Goal: Navigation & Orientation: Find specific page/section

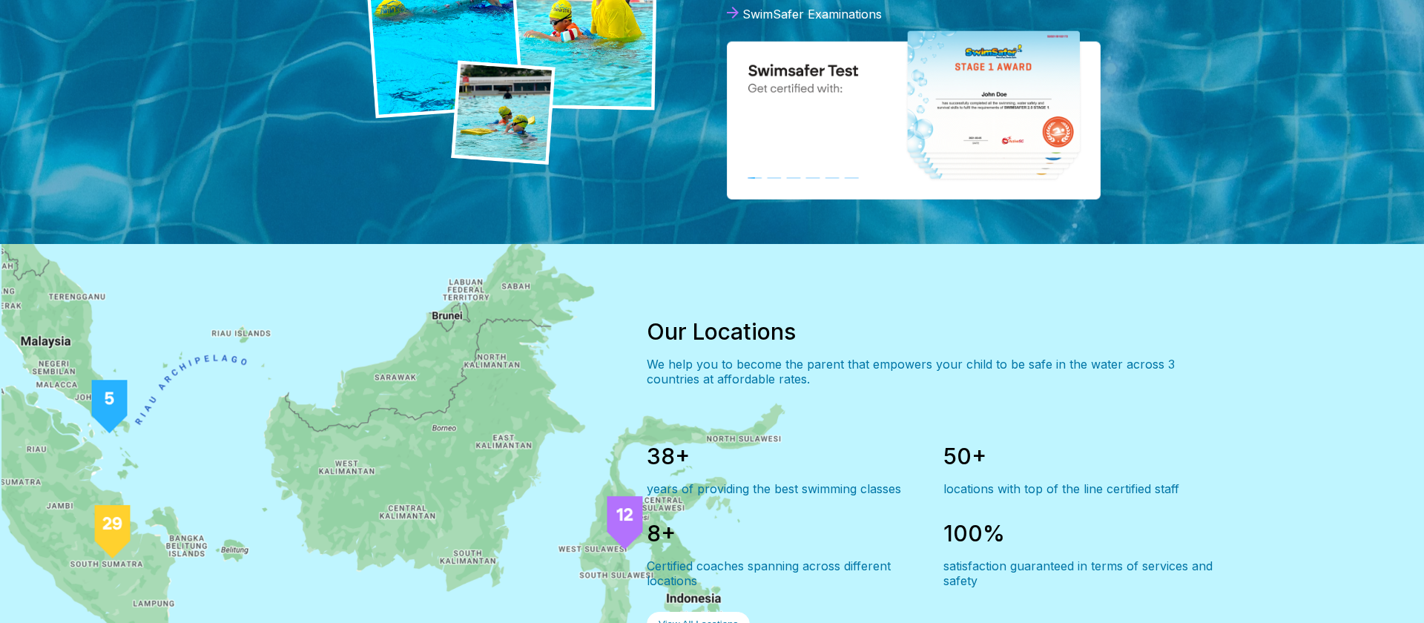
scroll to position [1012, 0]
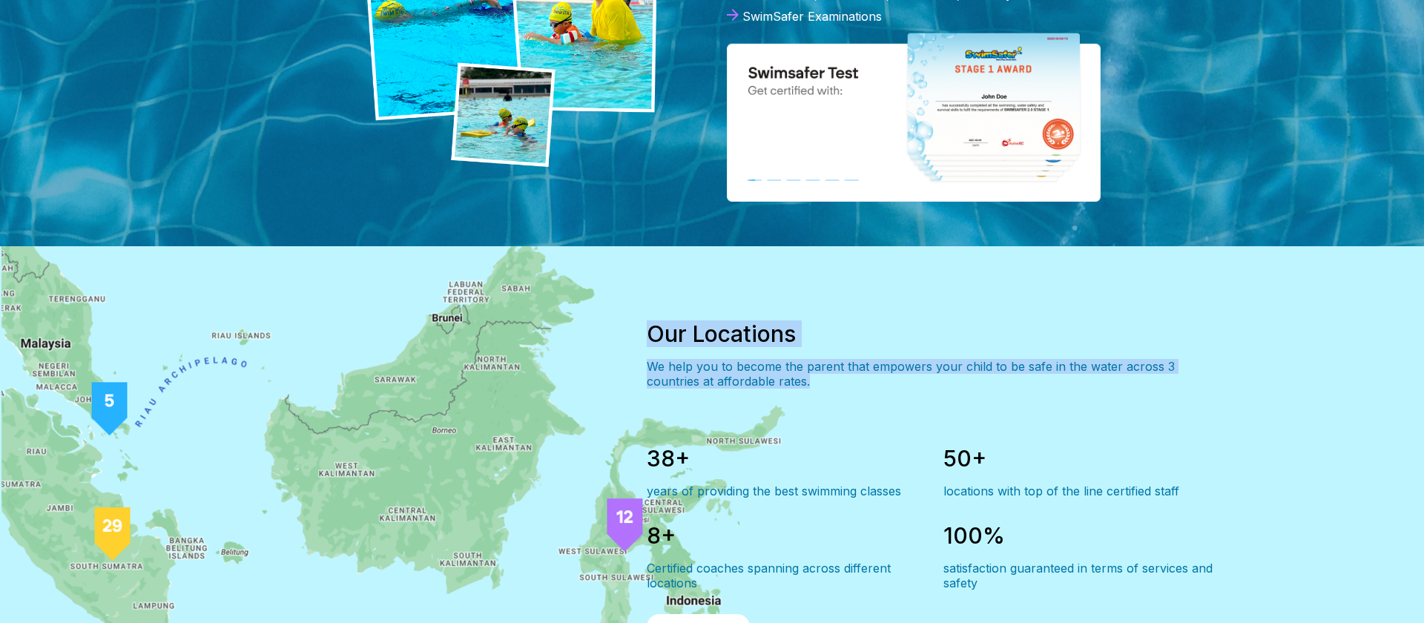
drag, startPoint x: 654, startPoint y: 331, endPoint x: 817, endPoint y: 395, distance: 175.5
click at [817, 395] on div "Our Locations We help you to become the parent that empowers your child to be s…" at bounding box center [932, 480] width 570 height 374
click at [824, 394] on div "Our Locations We help you to become the parent that empowers your child to be s…" at bounding box center [932, 480] width 570 height 374
drag, startPoint x: 829, startPoint y: 385, endPoint x: 639, endPoint y: 326, distance: 199.0
click at [639, 326] on div "Our Locations We help you to become the parent that empowers your child to be s…" at bounding box center [712, 479] width 1068 height 467
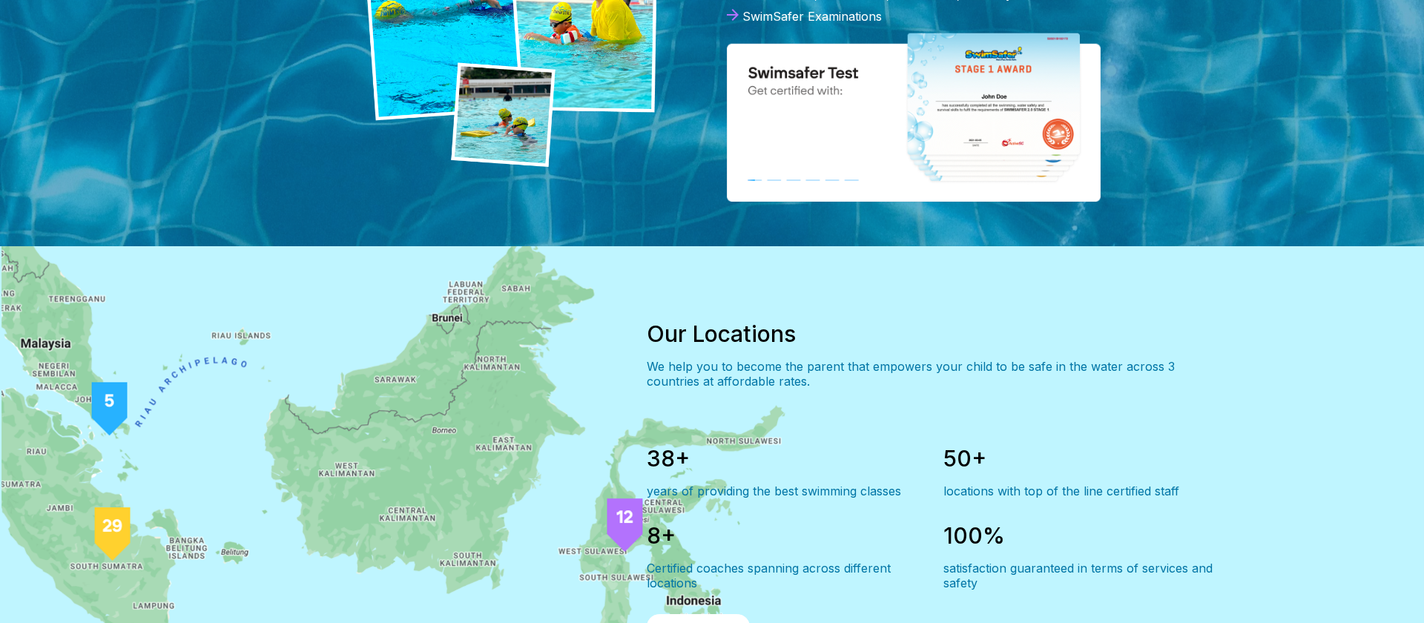
click at [728, 337] on div "Our Locations" at bounding box center [932, 333] width 570 height 27
click at [728, 338] on div "Our Locations" at bounding box center [932, 333] width 570 height 27
click at [647, 367] on div "We help you to become the parent that empowers your child to be safe in the wat…" at bounding box center [932, 374] width 570 height 30
drag, startPoint x: 654, startPoint y: 368, endPoint x: 845, endPoint y: 399, distance: 193.9
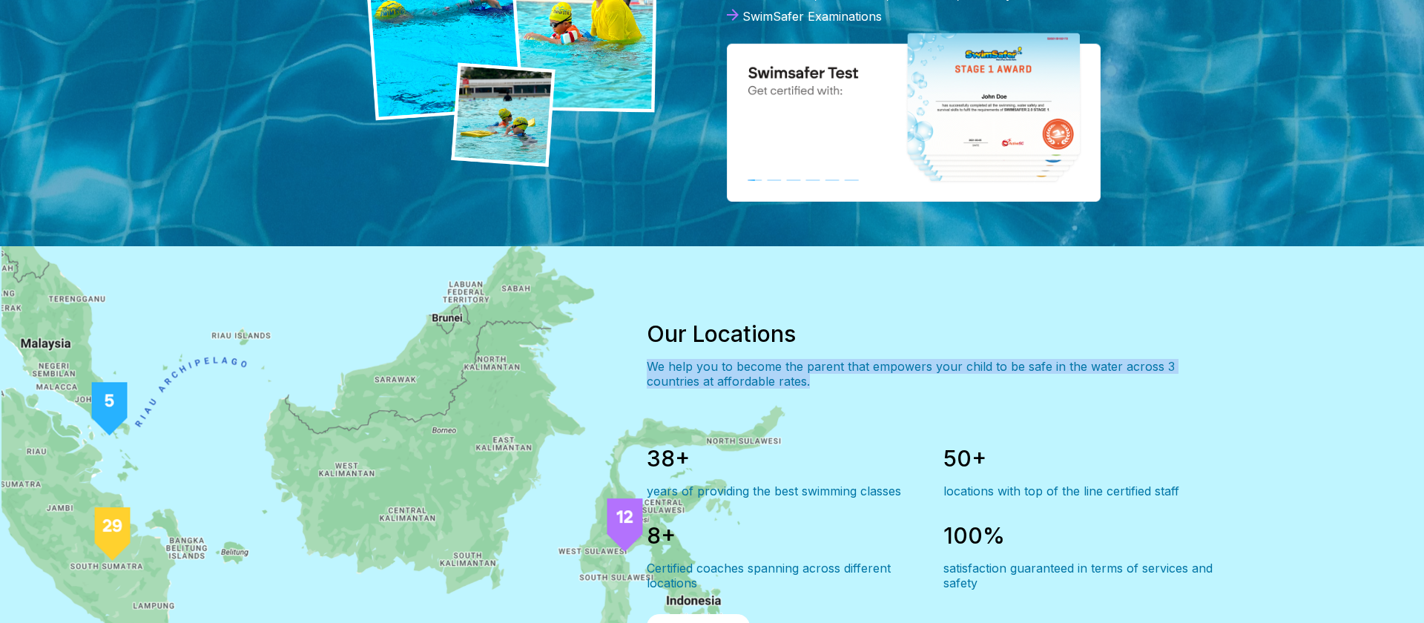
click at [845, 399] on div "Our Locations We help you to become the parent that empowers your child to be s…" at bounding box center [932, 480] width 570 height 374
drag, startPoint x: 843, startPoint y: 391, endPoint x: 645, endPoint y: 329, distance: 208.1
click at [645, 329] on div "Our Locations We help you to become the parent that empowers your child to be s…" at bounding box center [712, 479] width 1068 height 467
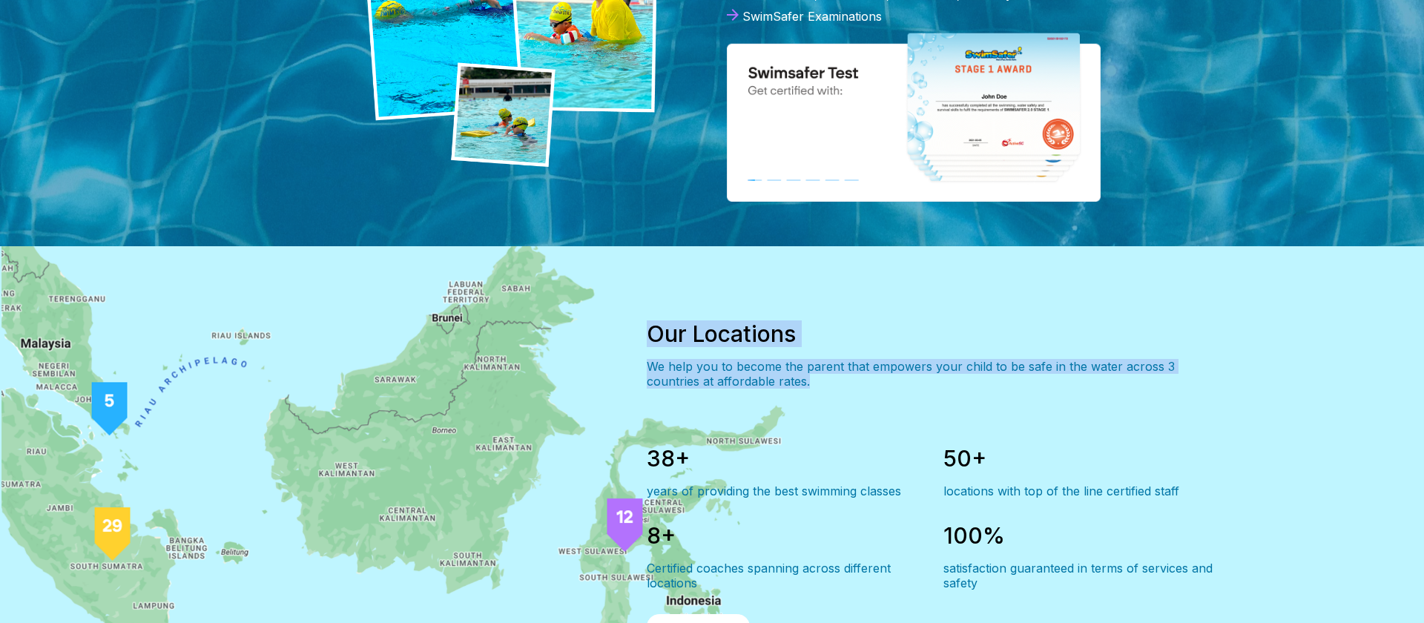
drag, startPoint x: 661, startPoint y: 335, endPoint x: 833, endPoint y: 386, distance: 179.8
click at [832, 386] on div "Our Locations We help you to become the parent that empowers your child to be s…" at bounding box center [712, 479] width 1068 height 467
click at [838, 394] on div "Our Locations We help you to become the parent that empowers your child to be s…" at bounding box center [932, 480] width 570 height 374
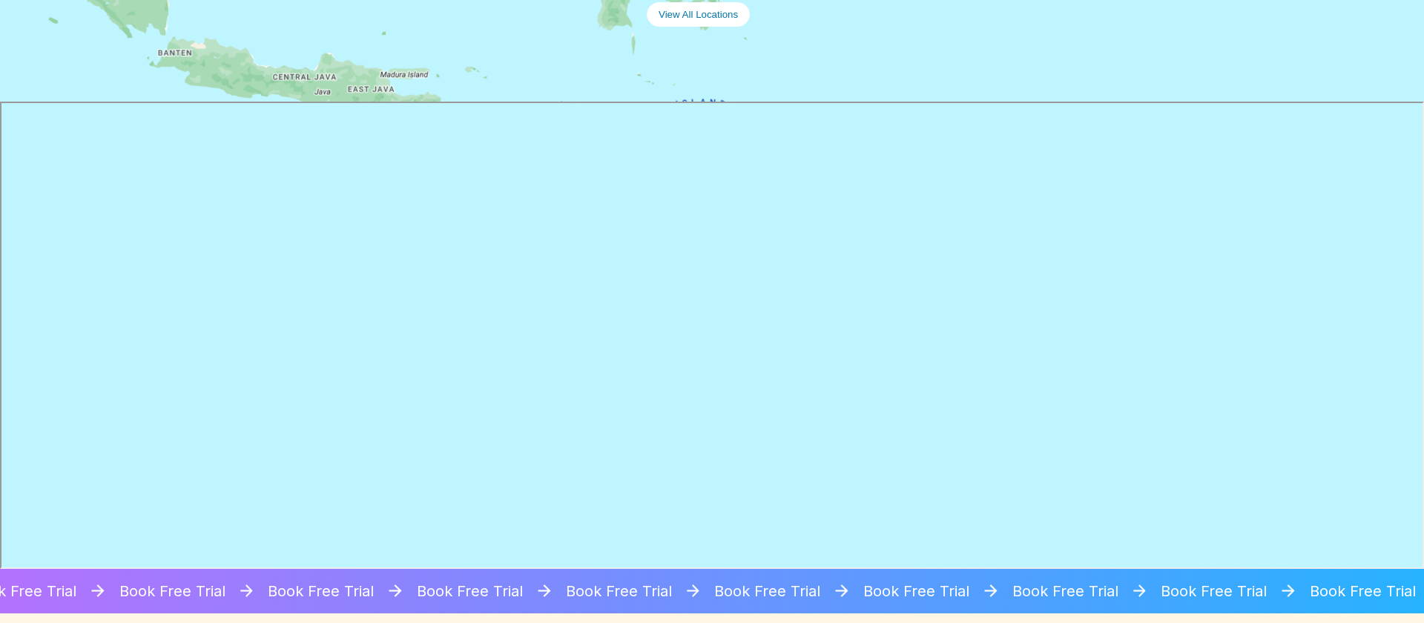
scroll to position [1625, 0]
